Goal: Task Accomplishment & Management: Manage account settings

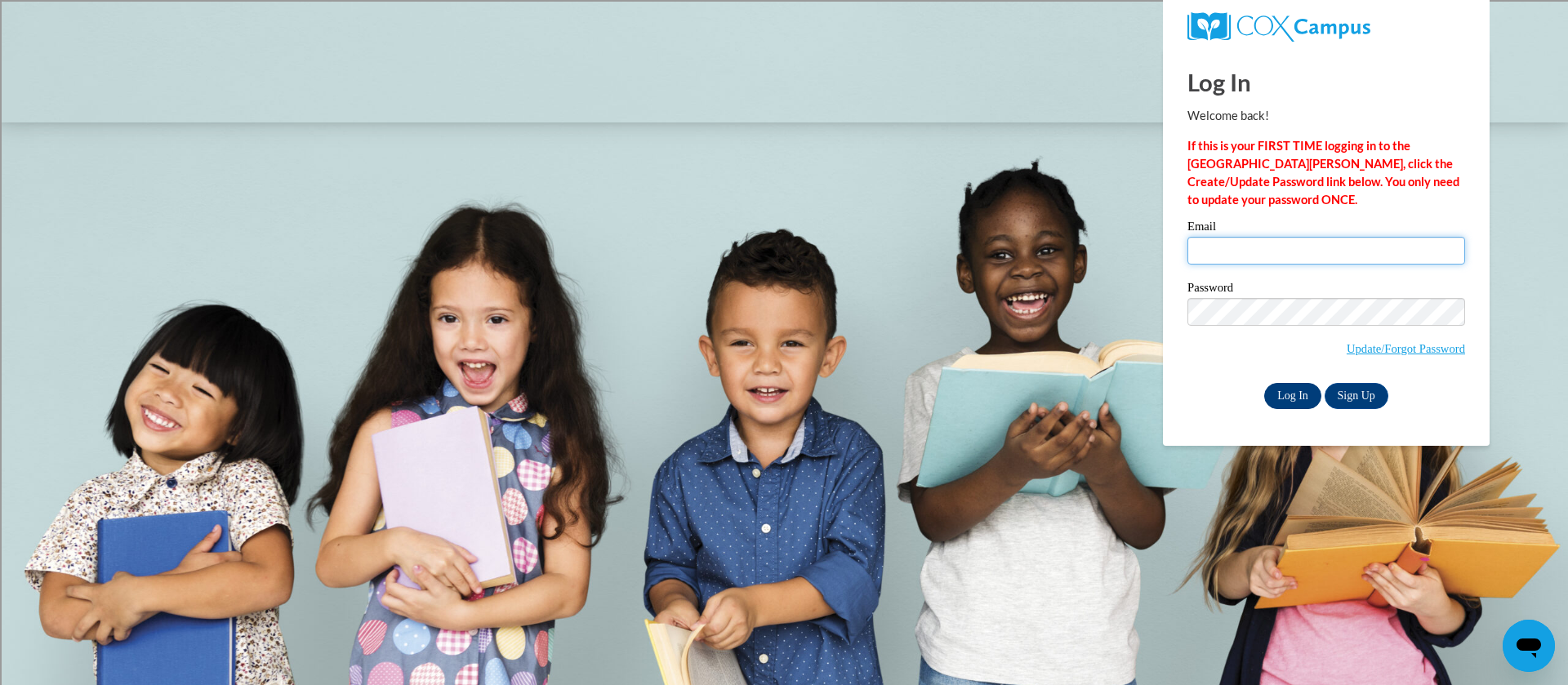
type input "[EMAIL_ADDRESS][DOMAIN_NAME]"
click at [1298, 395] on input "Log In" at bounding box center [1292, 396] width 57 height 26
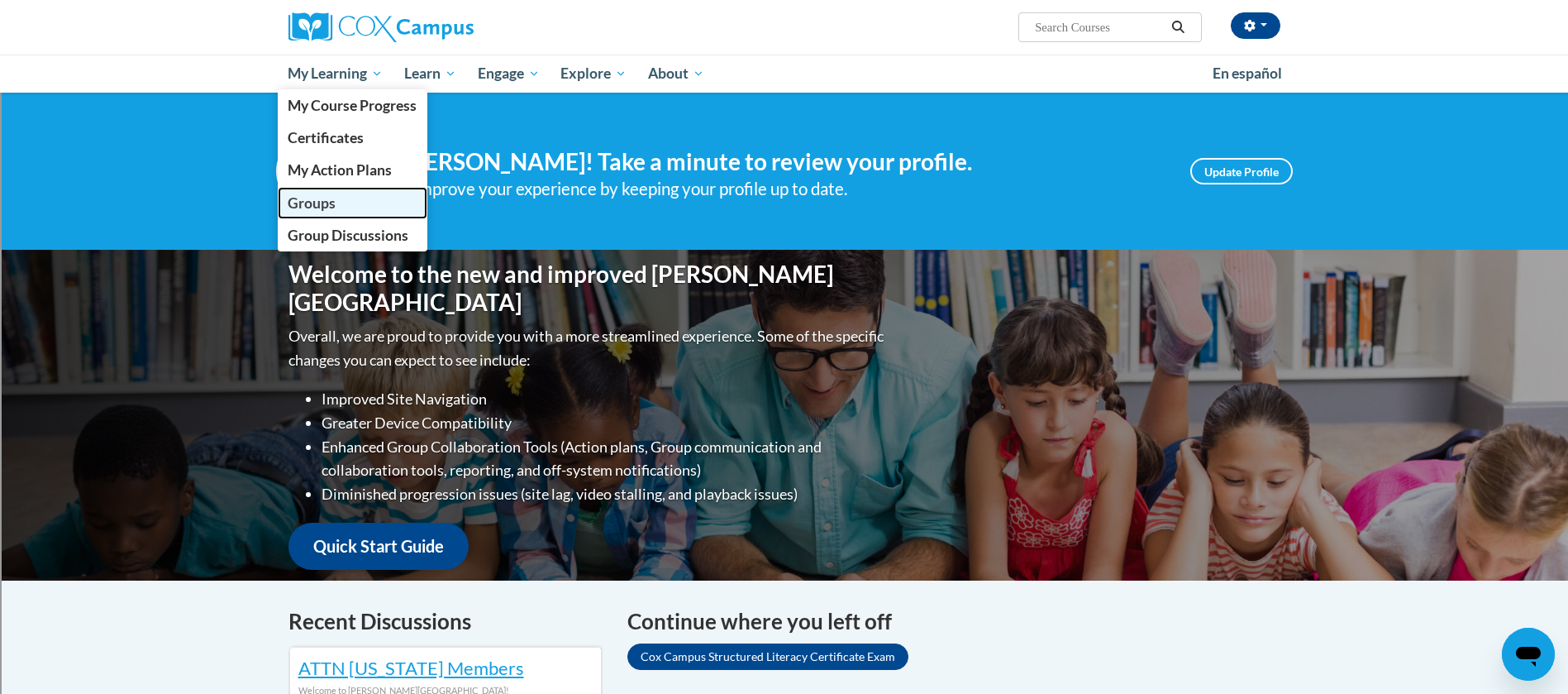
click at [310, 200] on span "Groups" at bounding box center [312, 203] width 48 height 17
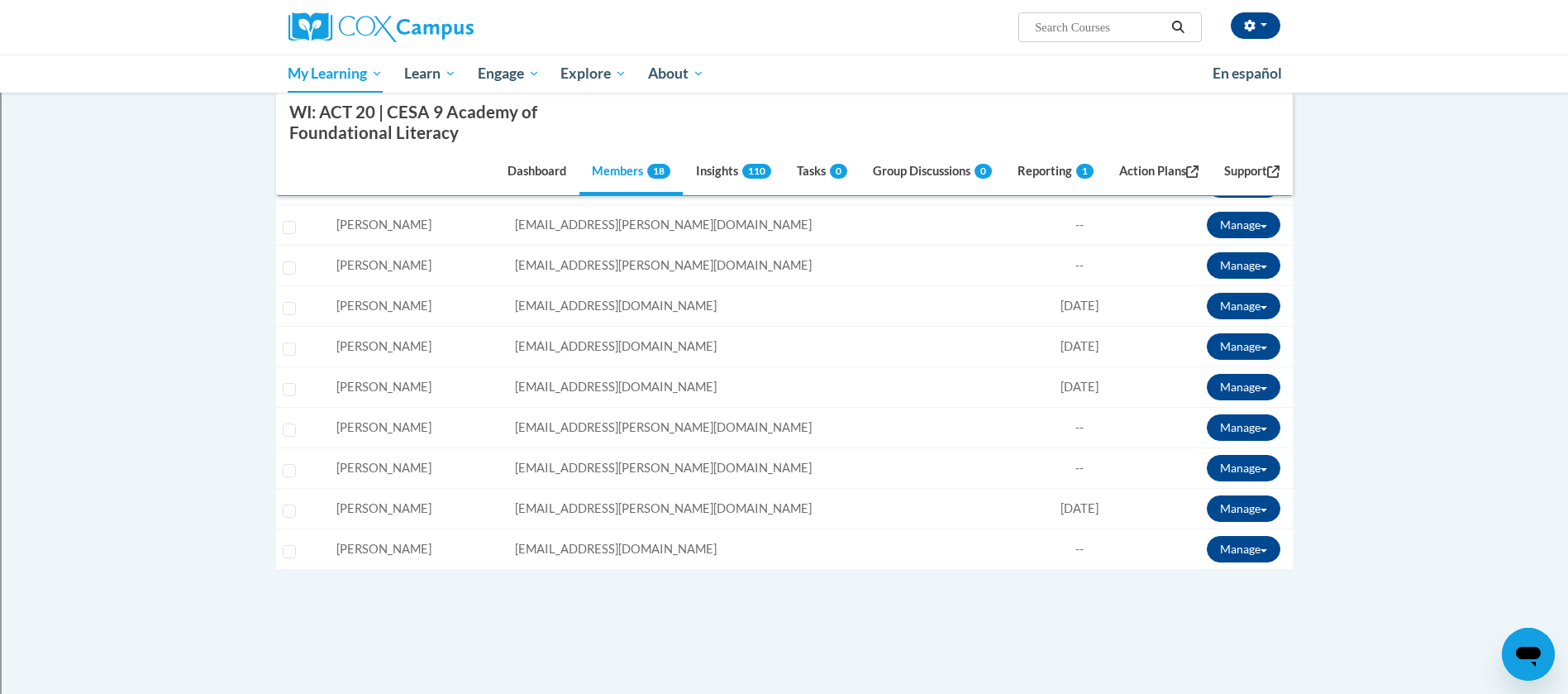
scroll to position [736, 0]
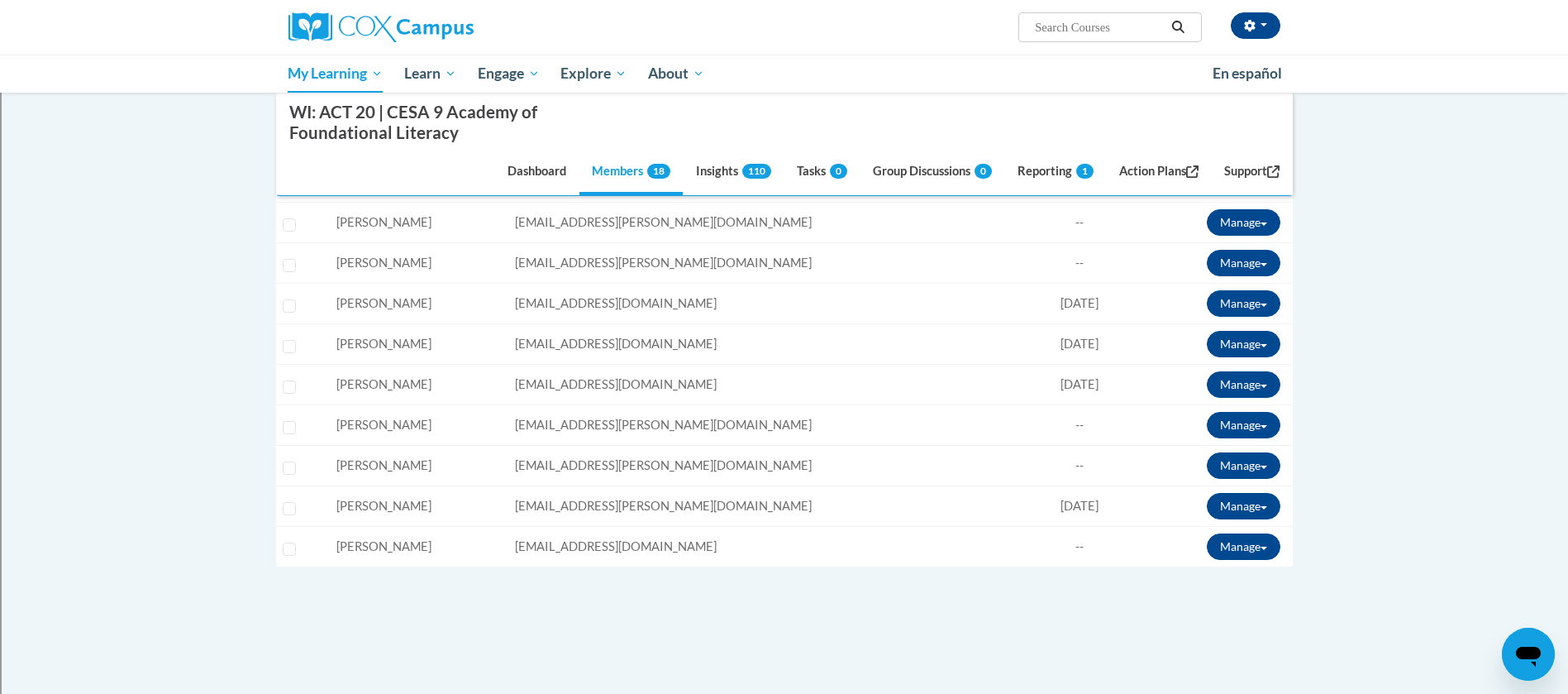
click at [405, 509] on span "Jennifer Turner" at bounding box center [384, 505] width 95 height 14
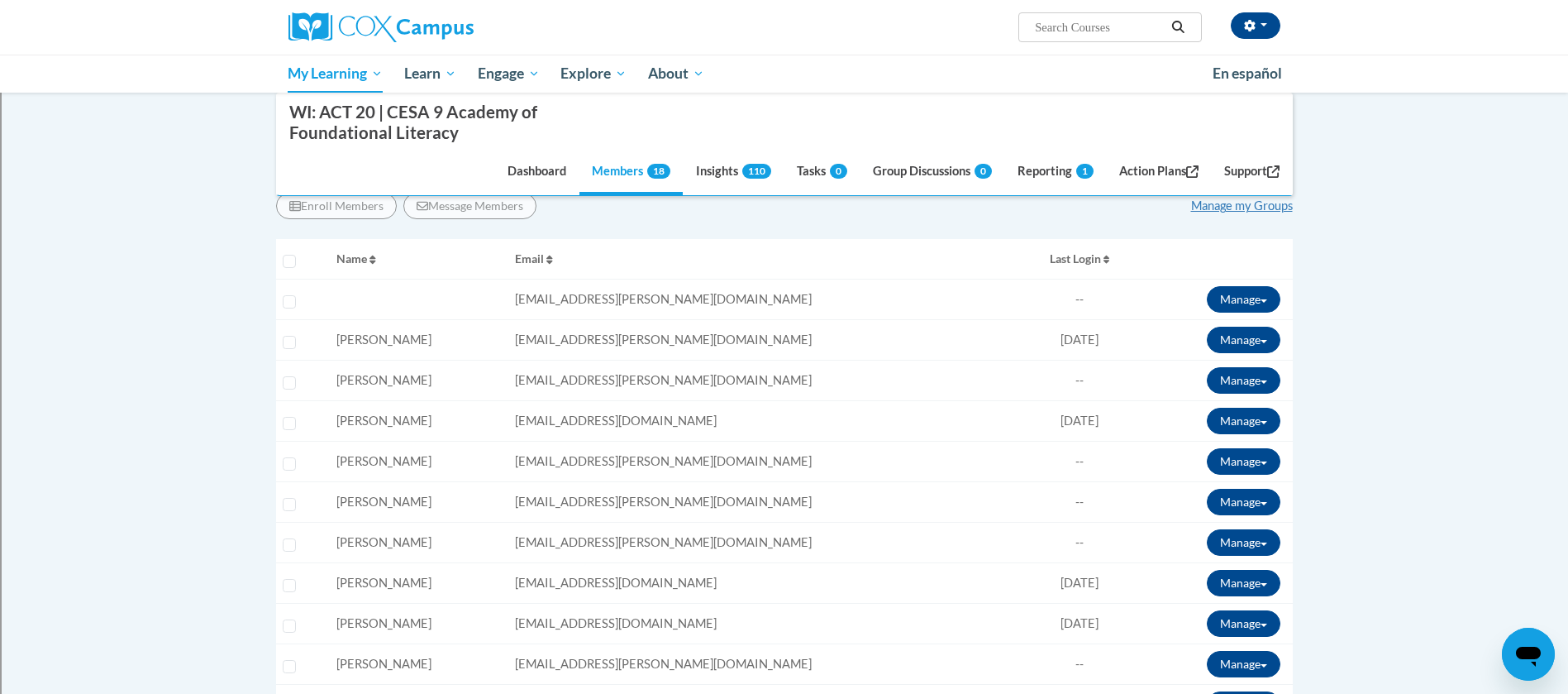
scroll to position [235, 0]
